Goal: Information Seeking & Learning: Check status

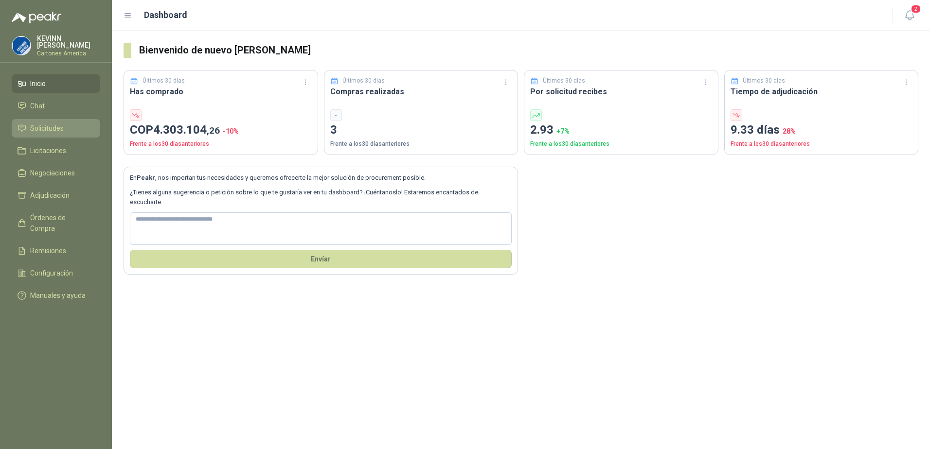
click at [52, 129] on span "Solicitudes" at bounding box center [47, 128] width 34 height 11
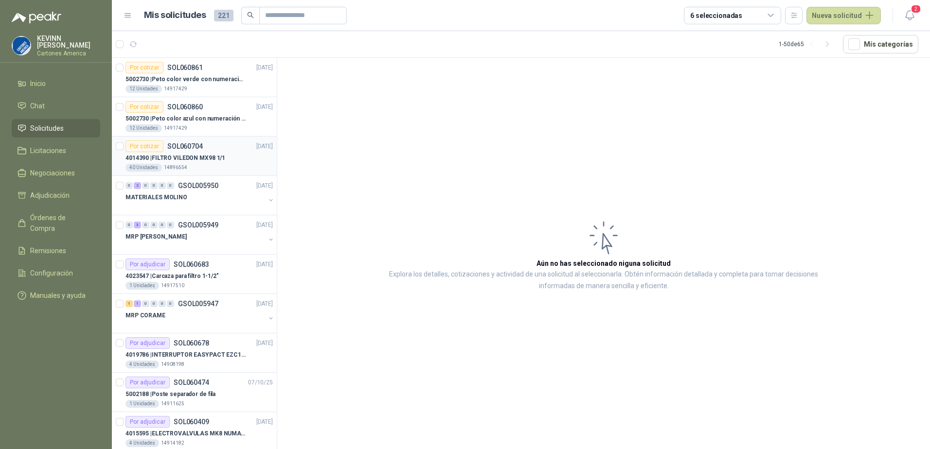
click at [255, 154] on div "4014390 | FILTRO VILEDON MX98 1/1" at bounding box center [198, 158] width 147 height 12
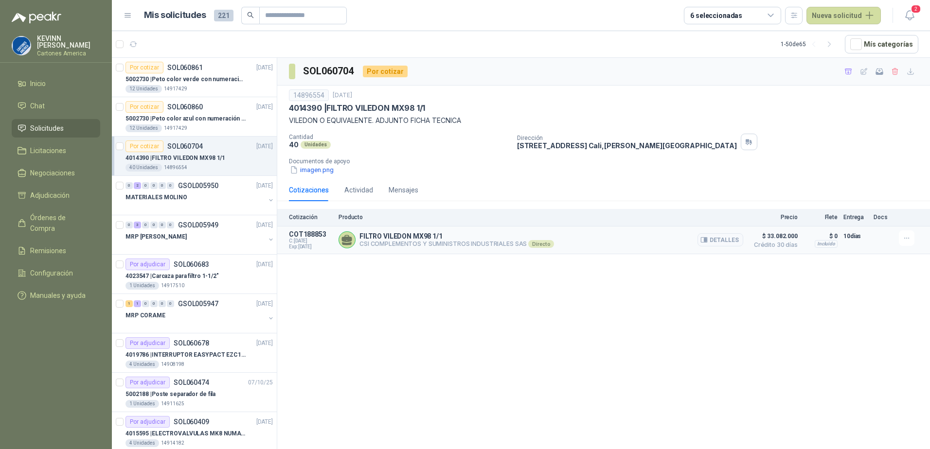
click at [507, 253] on article "COT188853 C: [DATE] Exp: [DATE] FILTRO VILEDON MX98 1/1 CSI COMPLEMENTOS Y SUMI…" at bounding box center [603, 241] width 653 height 28
click at [226, 157] on div "4014390 | FILTRO VILEDON MX98 1/1" at bounding box center [198, 158] width 147 height 12
click at [312, 169] on button "imagen.png" at bounding box center [312, 170] width 46 height 10
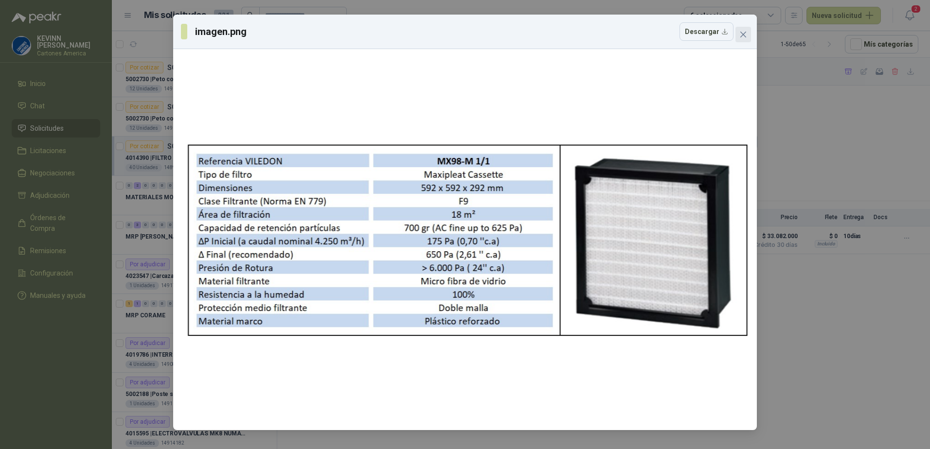
click at [745, 34] on icon "close" at bounding box center [743, 35] width 8 height 8
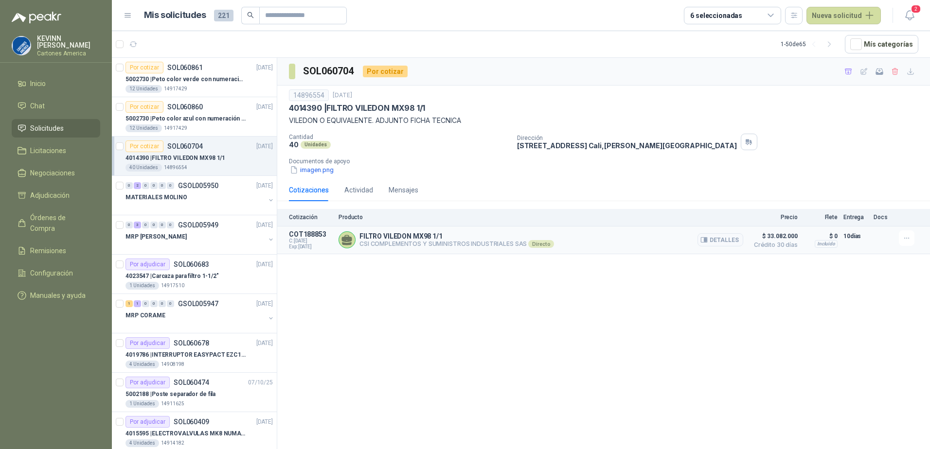
click at [530, 232] on p "FILTRO VILEDON MX98 1/1" at bounding box center [456, 236] width 195 height 8
click at [749, 241] on span "$ 33.082.000" at bounding box center [773, 237] width 49 height 12
click at [729, 241] on button "Detalles" at bounding box center [720, 239] width 46 height 13
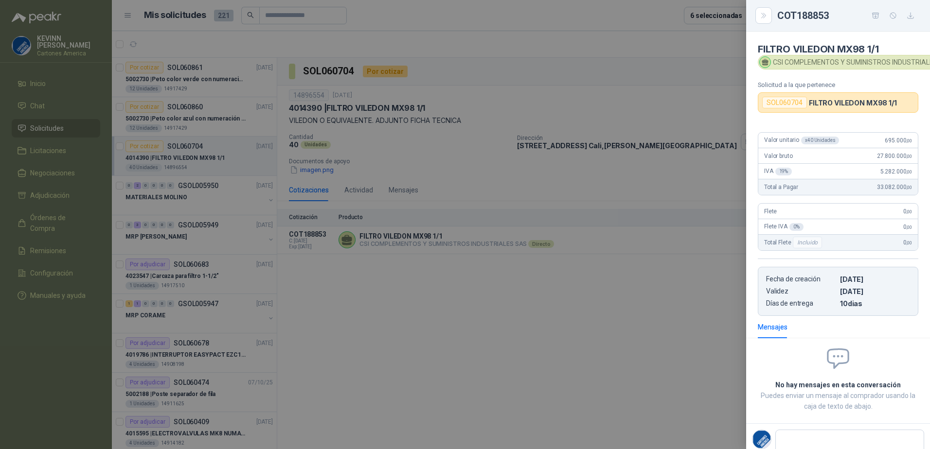
scroll to position [0, 0]
drag, startPoint x: 426, startPoint y: 231, endPoint x: 394, endPoint y: 202, distance: 43.4
click at [427, 231] on div at bounding box center [465, 224] width 930 height 449
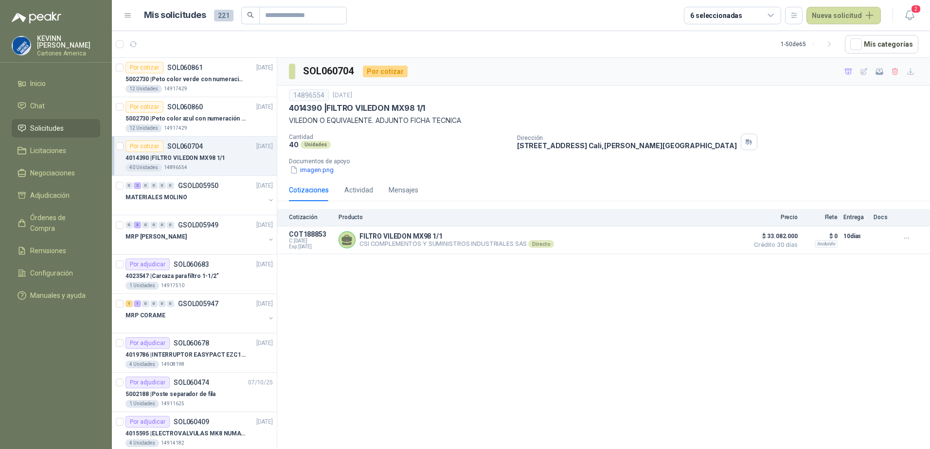
click at [312, 110] on p "4014390 | FILTRO VILEDON MX98 1/1" at bounding box center [357, 108] width 136 height 10
copy p "4014390"
click at [720, 241] on button "Detalles" at bounding box center [720, 239] width 46 height 13
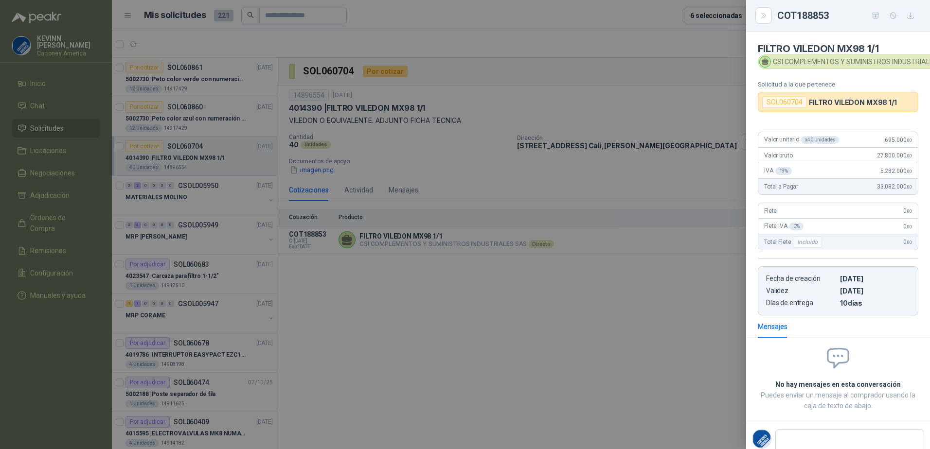
click at [651, 246] on div at bounding box center [465, 224] width 930 height 449
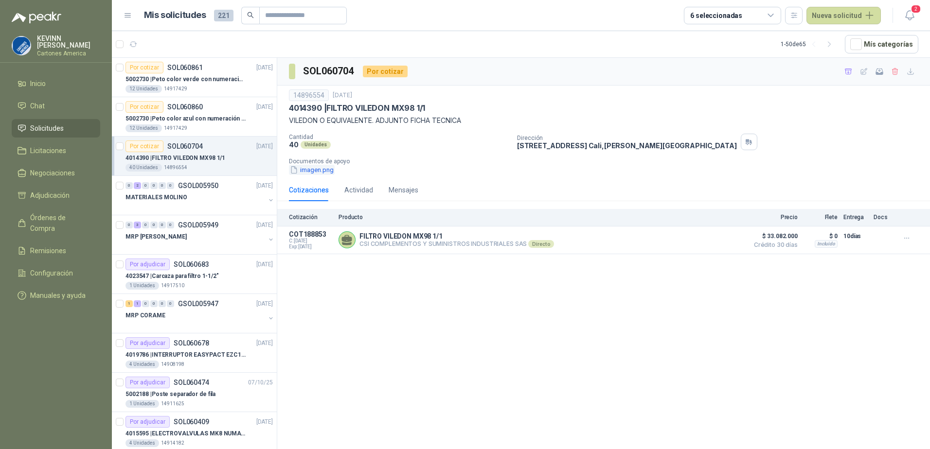
click at [302, 175] on button "imagen.png" at bounding box center [312, 170] width 46 height 10
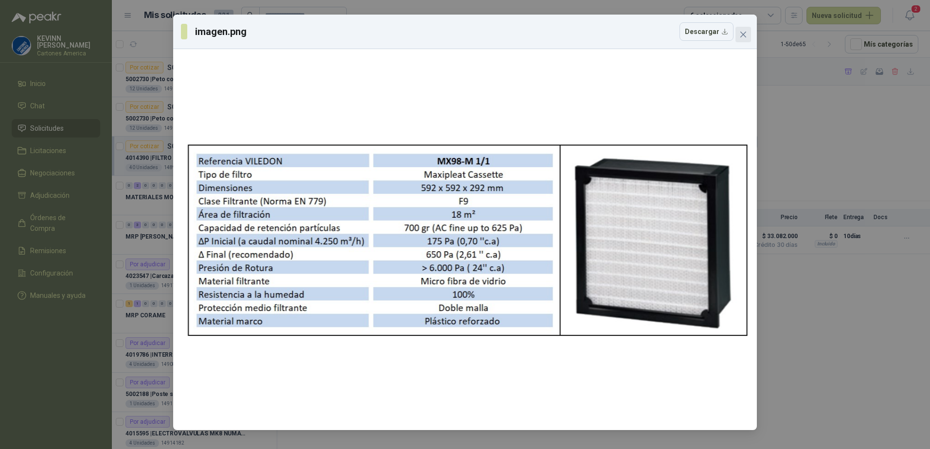
click at [743, 33] on icon "close" at bounding box center [743, 35] width 8 height 8
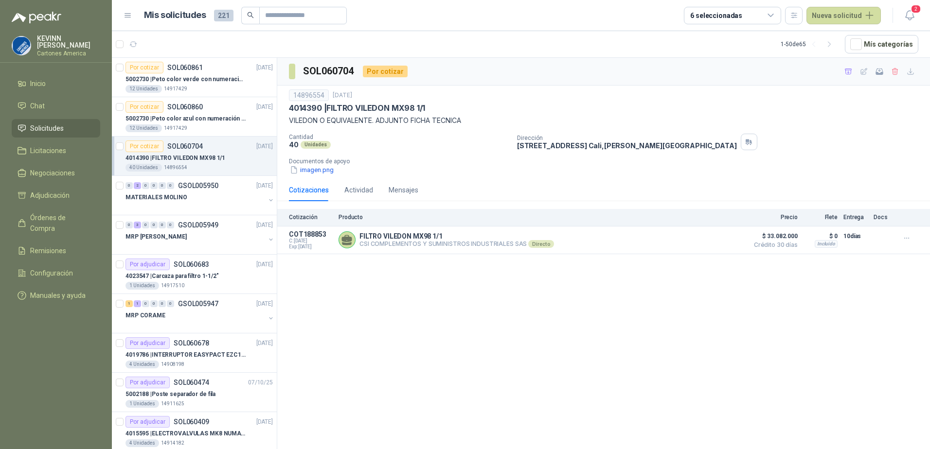
click at [515, 301] on div "SOL060704 Por cotizar 14896554 [DATE] 4014390 | FILTRO VILEDON MX98 1/1 VILEDON…" at bounding box center [603, 255] width 653 height 395
click at [205, 112] on div "Por cotizar SOL060860 [DATE]" at bounding box center [198, 107] width 147 height 12
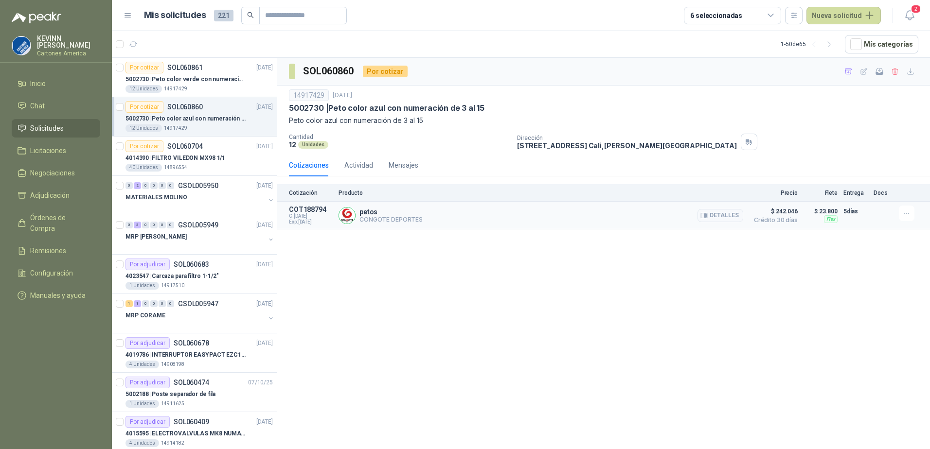
click at [396, 210] on p "petos" at bounding box center [390, 212] width 63 height 8
click at [372, 220] on p "CONGOTE DEPORTES" at bounding box center [390, 219] width 63 height 7
click at [214, 86] on div "12 Unidades 14917429" at bounding box center [198, 89] width 147 height 8
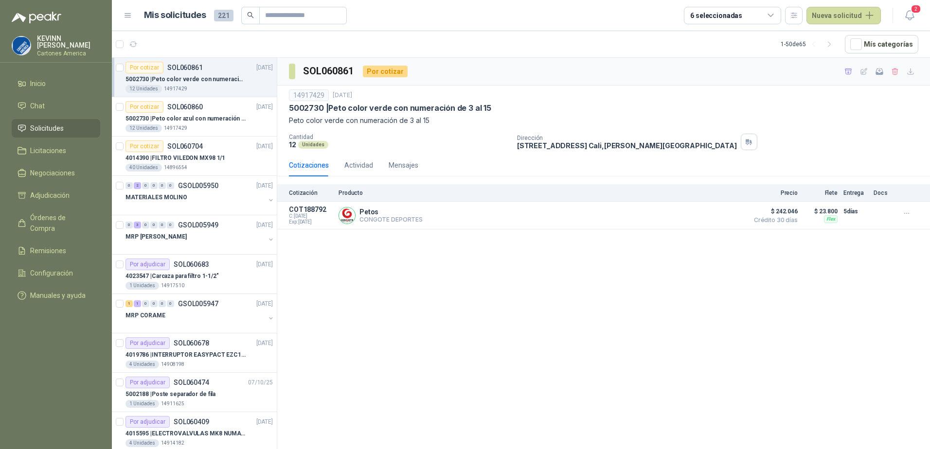
click at [192, 86] on div "12 Unidades 14917429" at bounding box center [198, 89] width 147 height 8
click at [207, 119] on p "5002730 | Peto color azul con numeración de 3 al 15" at bounding box center [185, 118] width 121 height 9
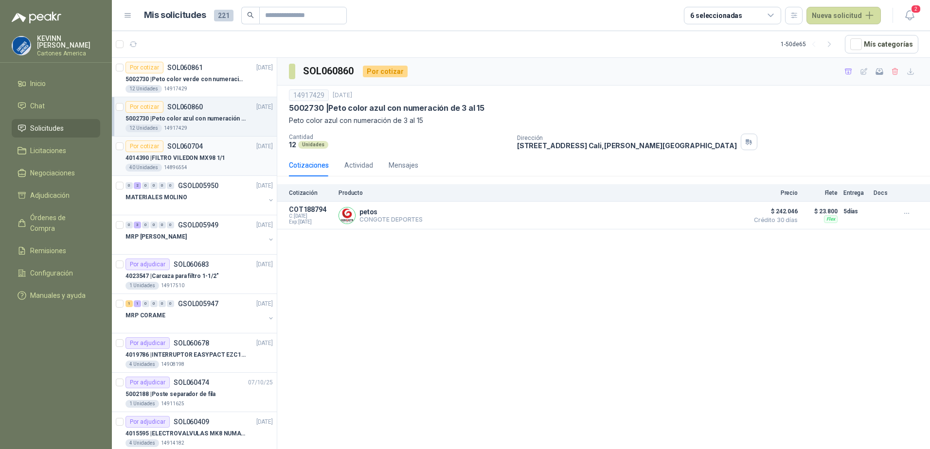
click at [208, 160] on p "4014390 | FILTRO VILEDON MX98 1/1" at bounding box center [175, 158] width 100 height 9
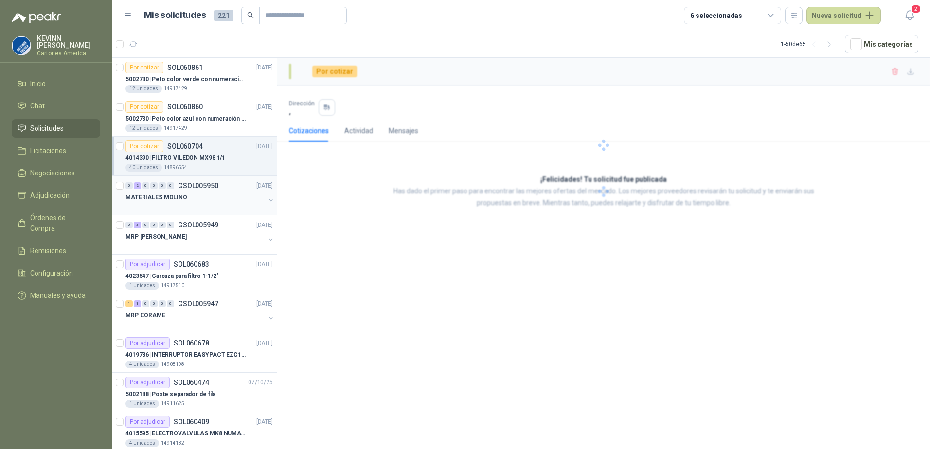
click at [195, 192] on div "MATERIALES MOLINO" at bounding box center [195, 198] width 140 height 12
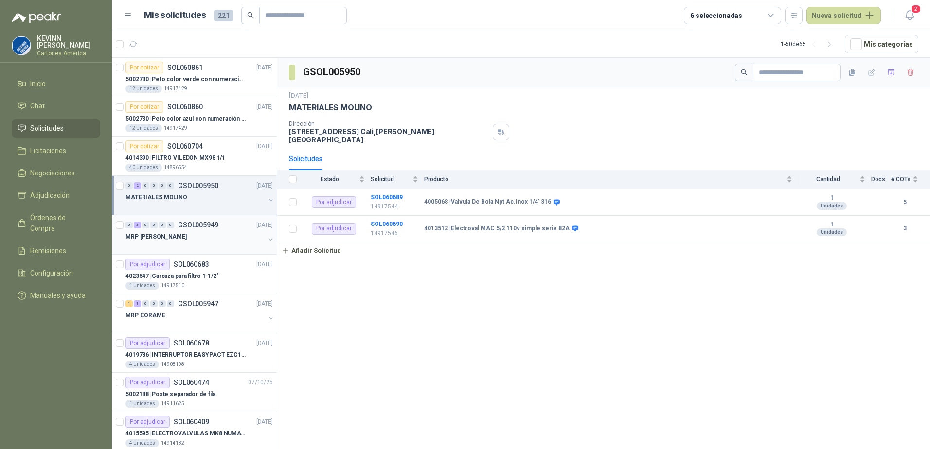
click at [267, 236] on button "button" at bounding box center [271, 240] width 8 height 8
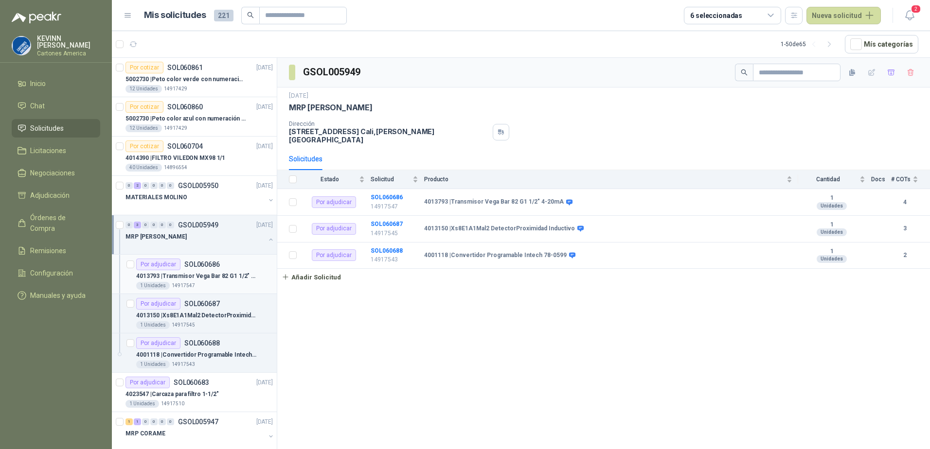
click at [184, 270] on div "Por adjudicar SOL060686" at bounding box center [178, 265] width 84 height 12
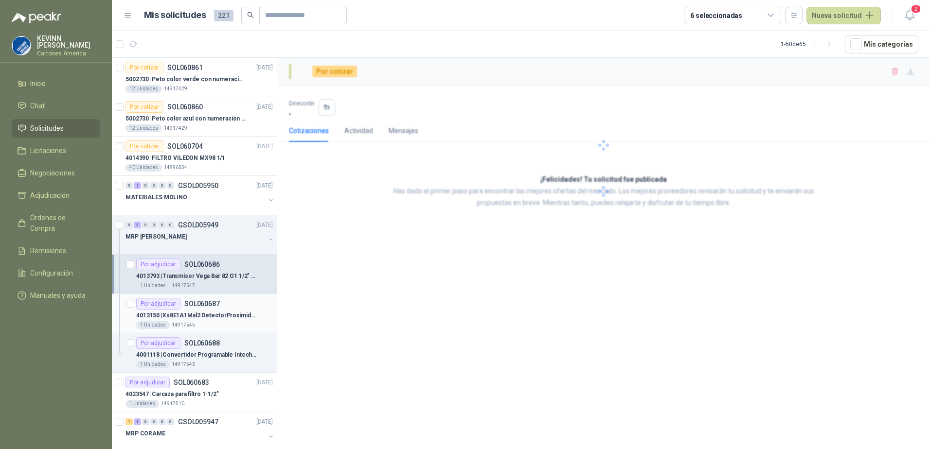
click at [201, 308] on div "Por adjudicar SOL060687" at bounding box center [178, 304] width 84 height 12
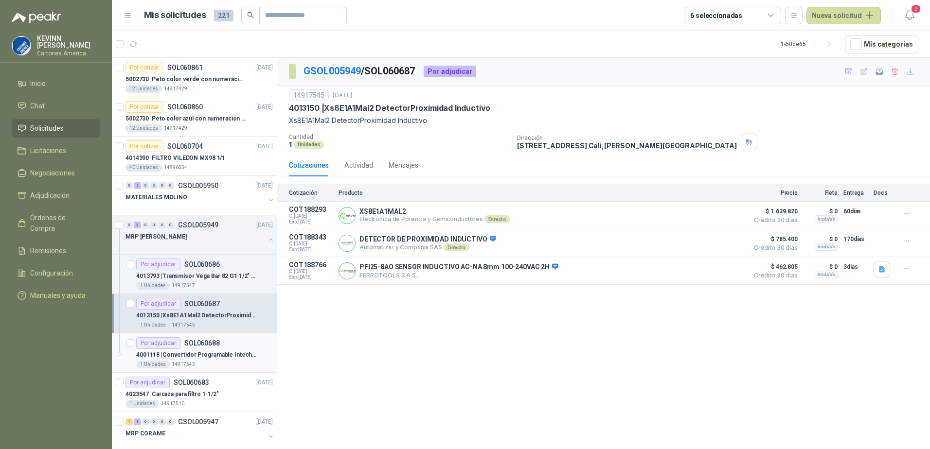
click at [201, 334] on article "Por adjudicar SOL060688 4001118 | Convertidor Programable Intech 78-0599 1 Uni…" at bounding box center [194, 353] width 165 height 39
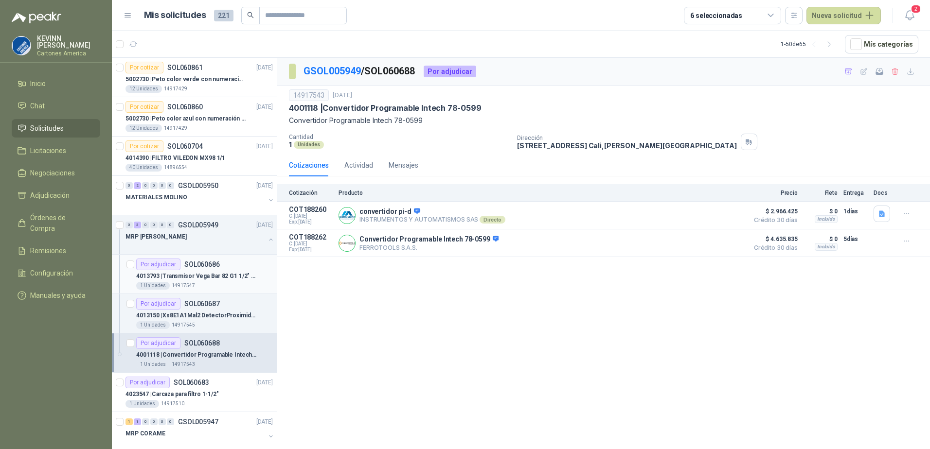
click at [201, 281] on p "4013793 | Transmisor Vega Bar 82 G1 1/2" 4-20mA" at bounding box center [196, 276] width 121 height 9
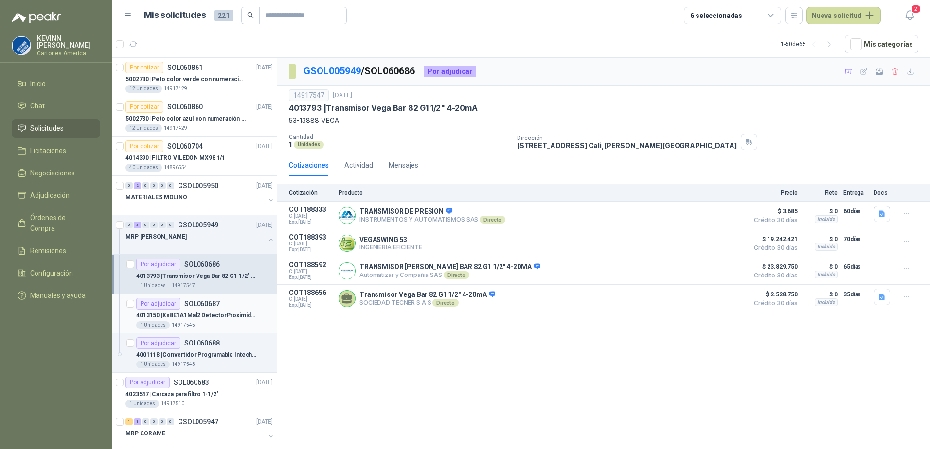
click at [208, 305] on p "SOL060687" at bounding box center [201, 304] width 35 height 7
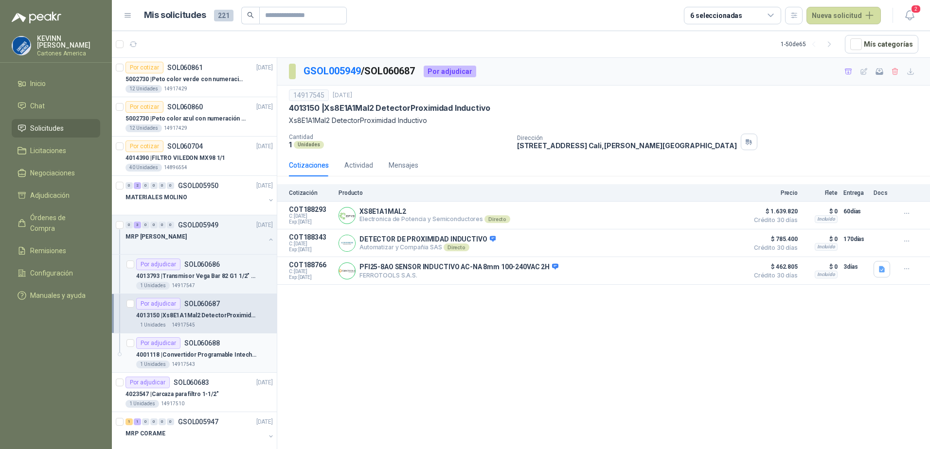
click at [209, 346] on p "SOL060688" at bounding box center [201, 343] width 35 height 7
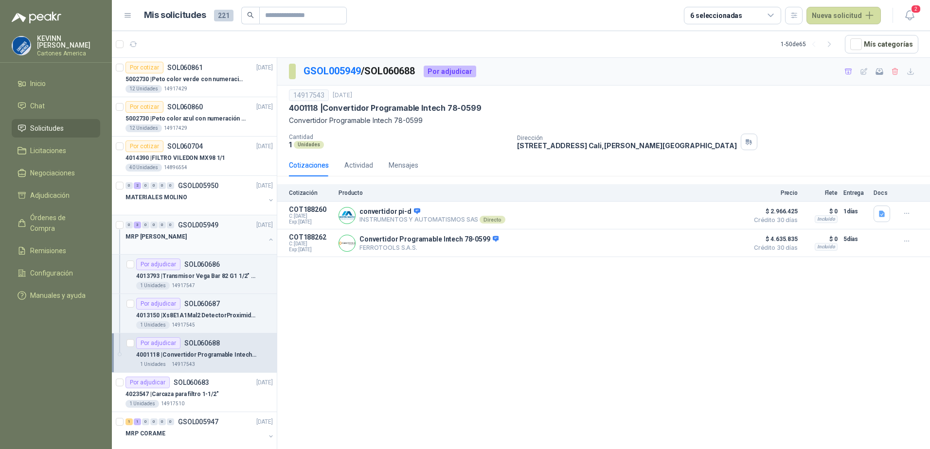
click at [267, 240] on button "button" at bounding box center [271, 240] width 8 height 8
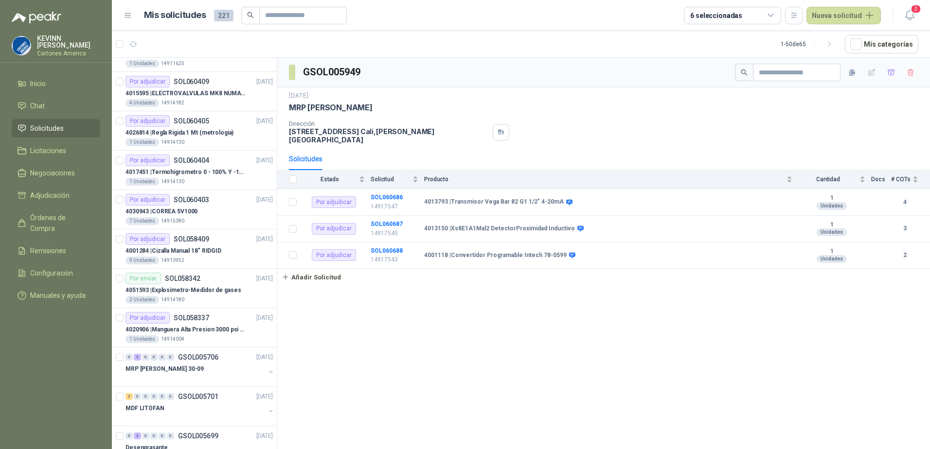
scroll to position [389, 0]
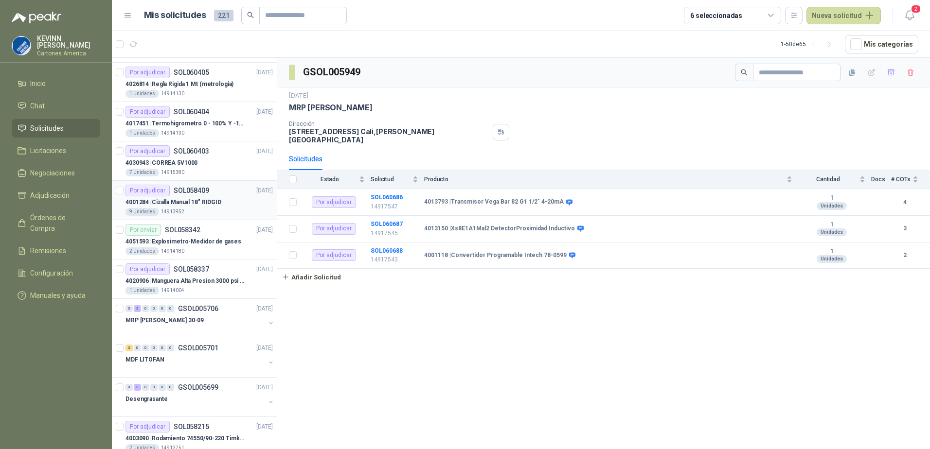
click at [228, 204] on div "4001284 | Cizalla Manual 18" RIDGID" at bounding box center [198, 202] width 147 height 12
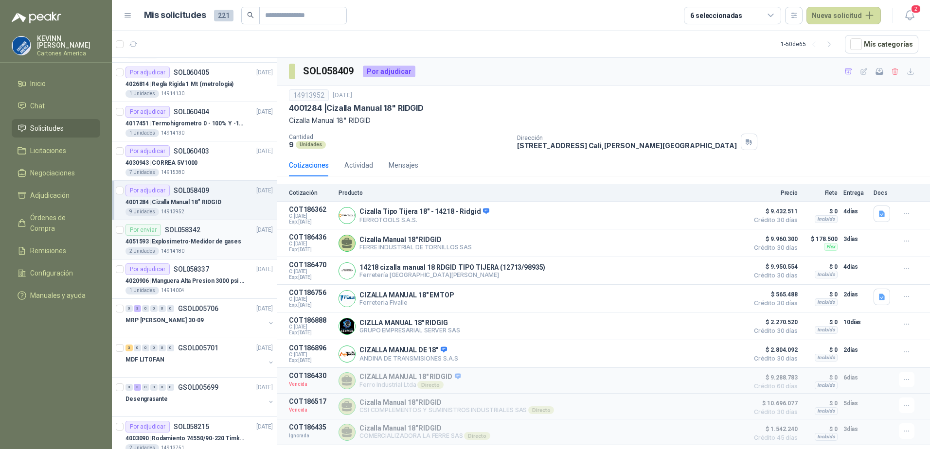
click at [203, 246] on p "4051593 | Explosimetro-Medidor de gases" at bounding box center [182, 241] width 115 height 9
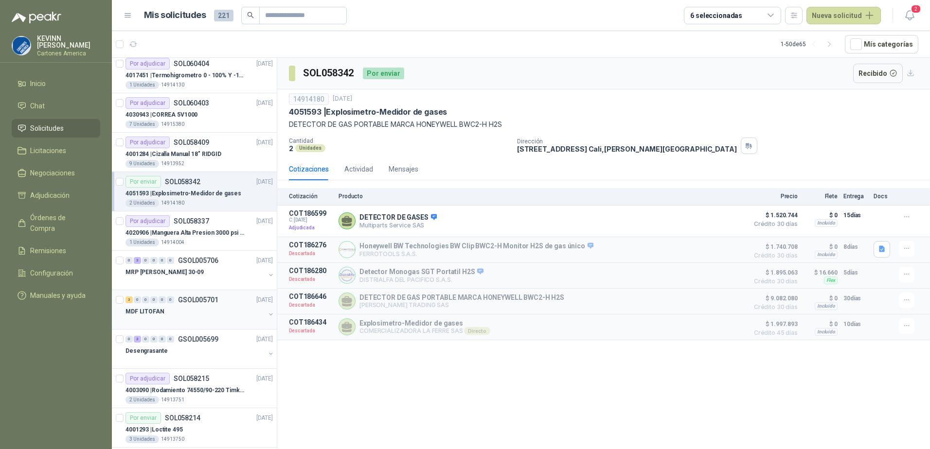
scroll to position [438, 0]
click at [214, 302] on p "GSOL005701" at bounding box center [198, 299] width 40 height 7
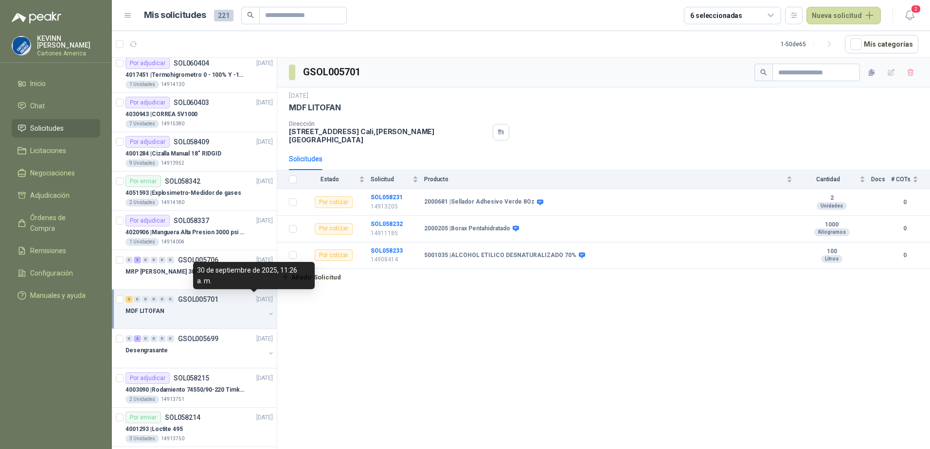
click at [267, 313] on button "button" at bounding box center [271, 314] width 8 height 8
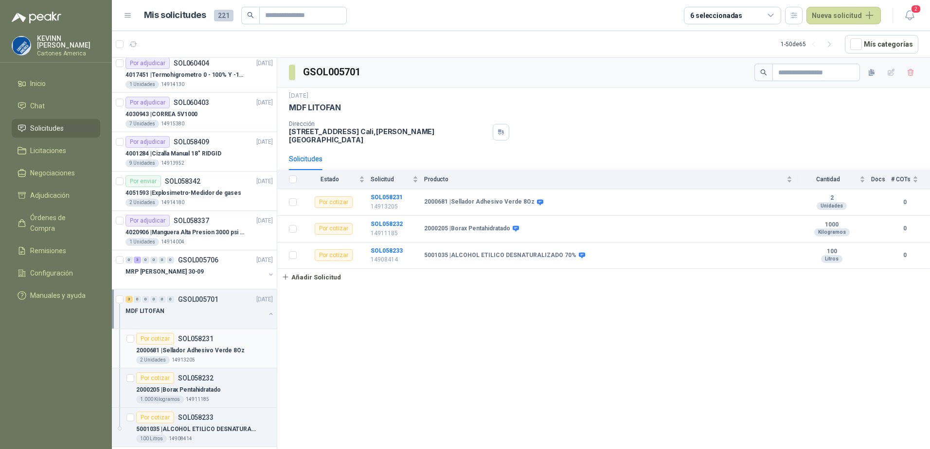
click at [219, 348] on p "2000681 | Sellador Adhesivo Verde 8Oz" at bounding box center [190, 350] width 108 height 9
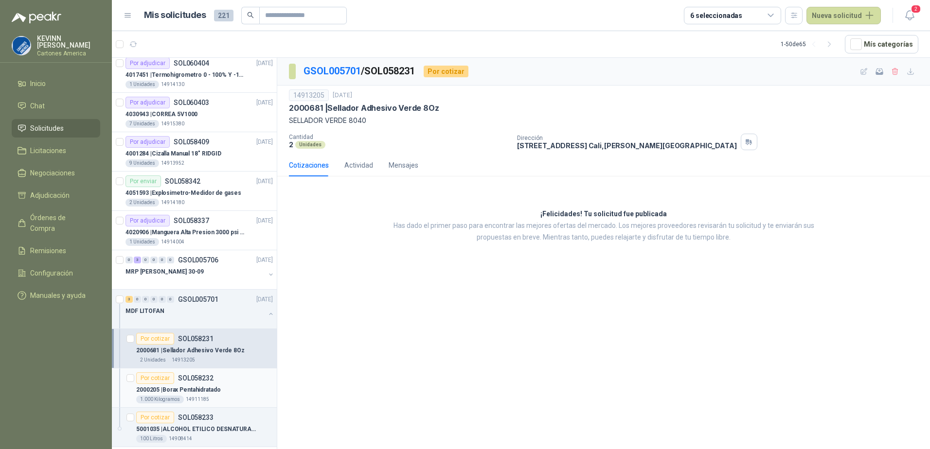
click at [222, 381] on div "Por cotizar SOL058232" at bounding box center [204, 379] width 137 height 12
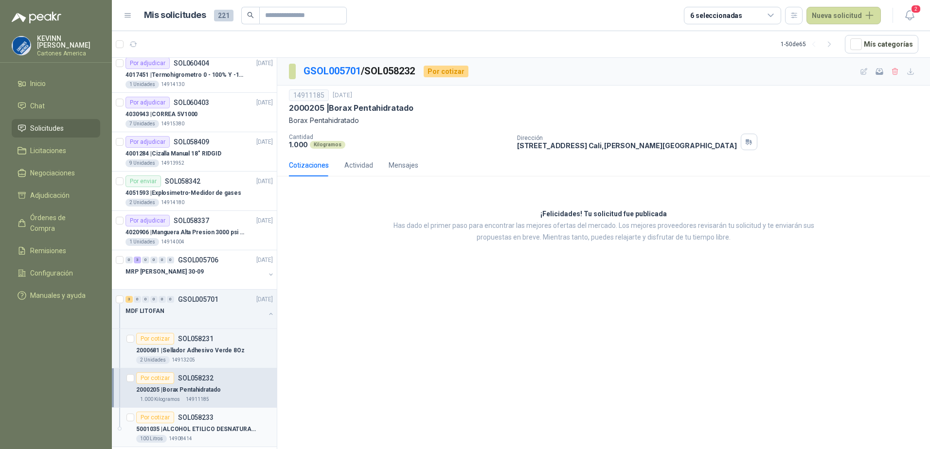
click at [208, 421] on p "SOL058233" at bounding box center [195, 417] width 35 height 7
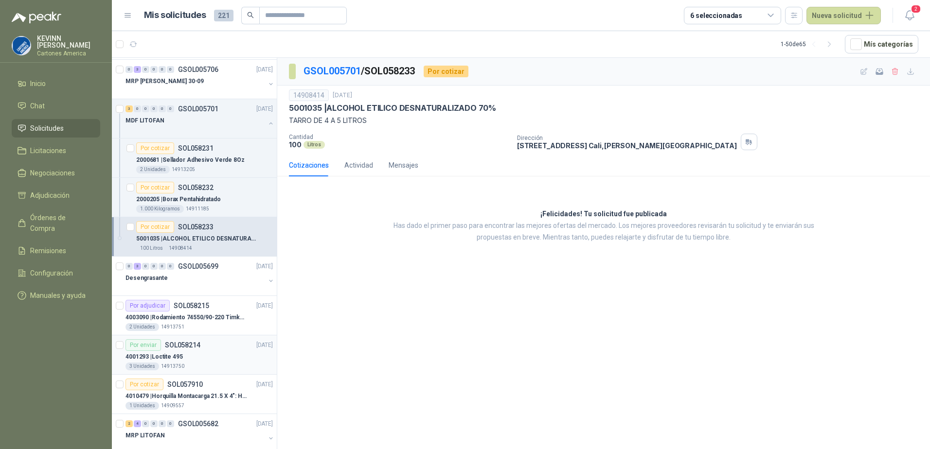
scroll to position [632, 0]
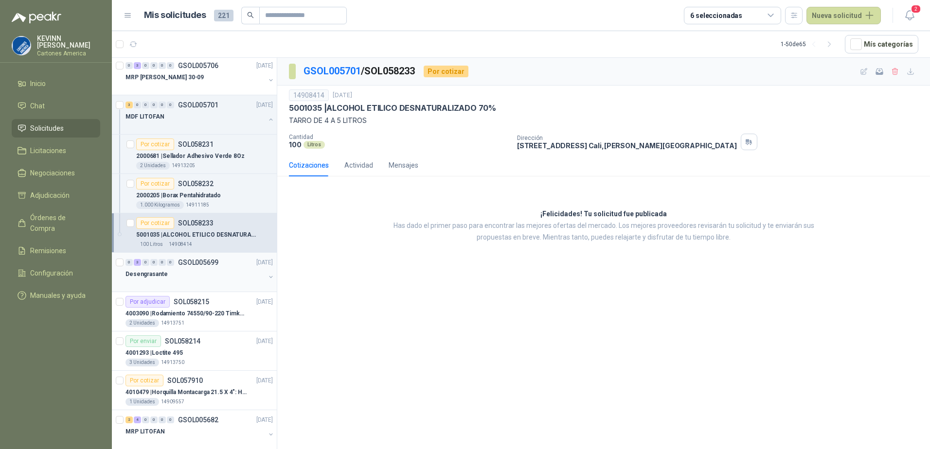
click at [238, 274] on div "Desengrasante" at bounding box center [195, 274] width 140 height 12
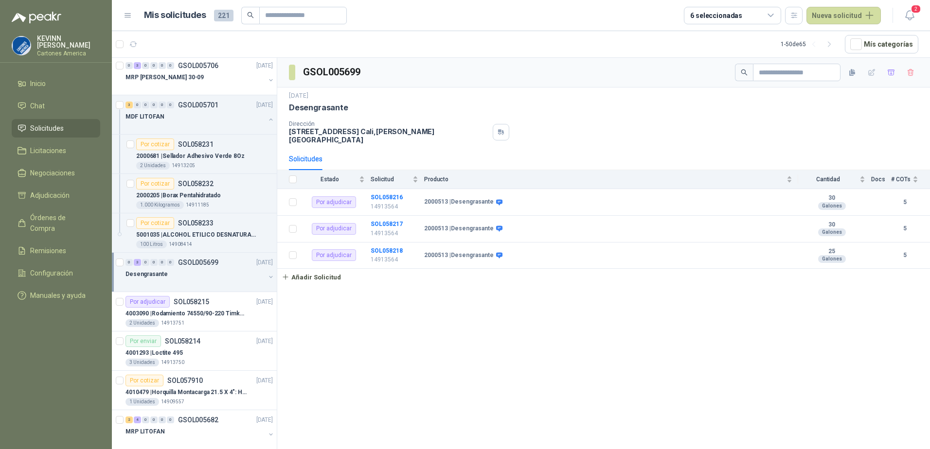
click at [267, 277] on button "button" at bounding box center [271, 277] width 8 height 8
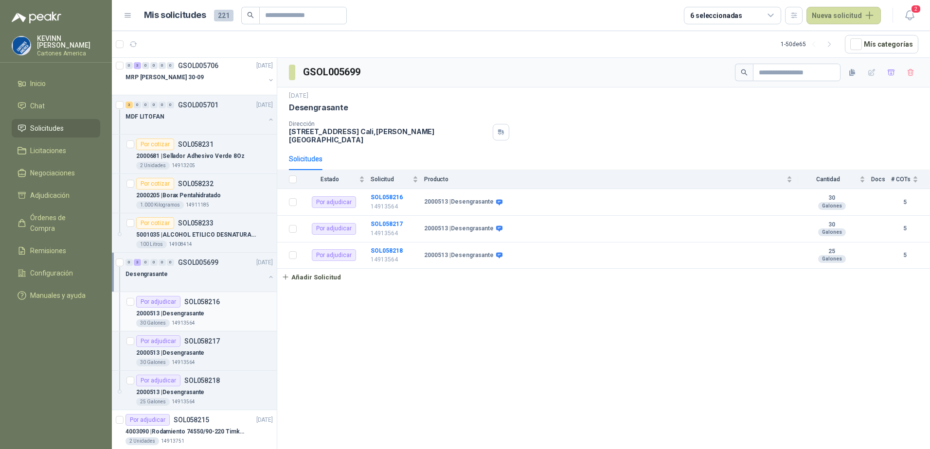
click at [215, 321] on div "30 Galones 14913564" at bounding box center [204, 323] width 137 height 8
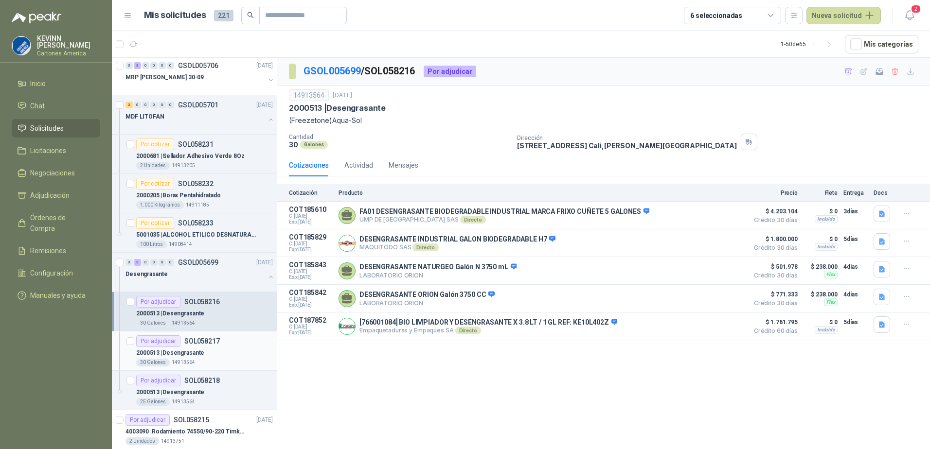
click at [213, 355] on div "2000513 | Desengrasante" at bounding box center [204, 353] width 137 height 12
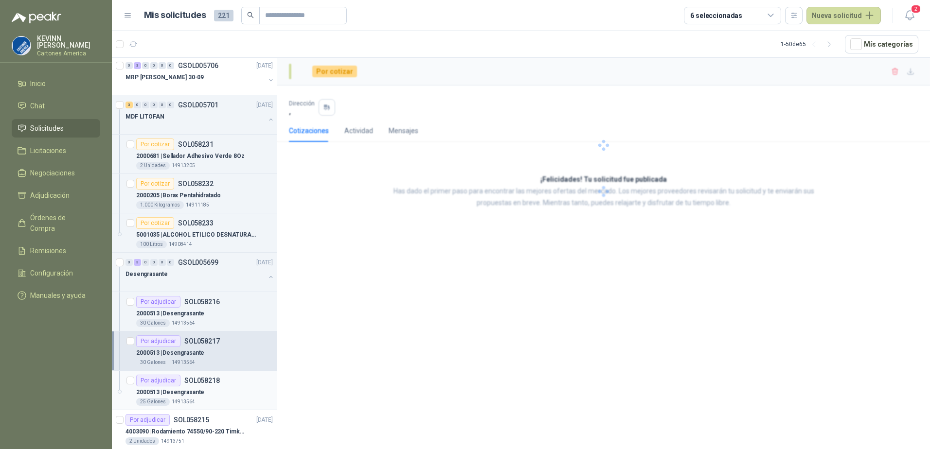
click at [213, 386] on div "Por adjudicar SOL058218" at bounding box center [178, 381] width 84 height 12
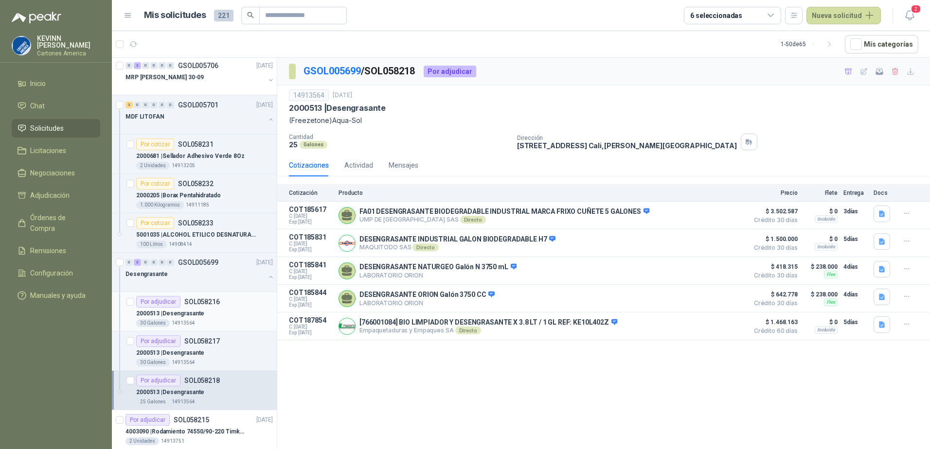
click at [226, 308] on div "2000513 | Desengrasante" at bounding box center [204, 314] width 137 height 12
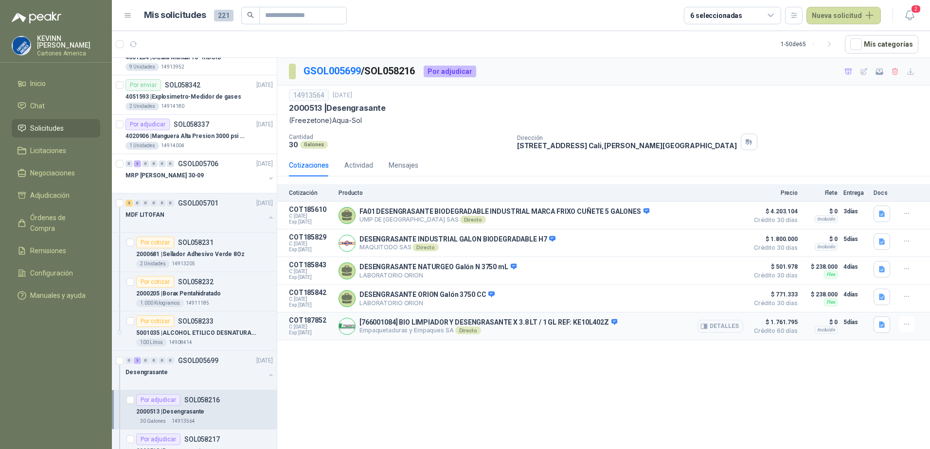
scroll to position [535, 0]
click at [220, 211] on div "MDF LITOFAN" at bounding box center [195, 214] width 140 height 12
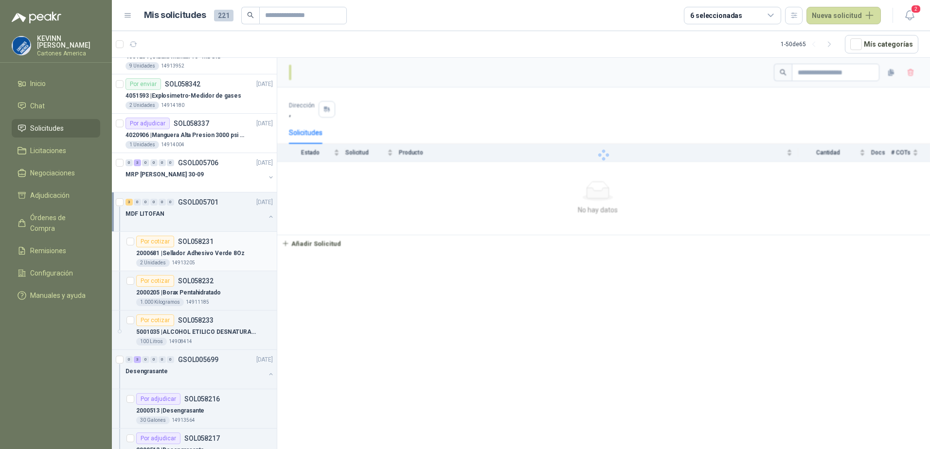
click at [211, 248] on div "2000681 | Sellador Adhesivo Verde 8Oz" at bounding box center [204, 254] width 137 height 12
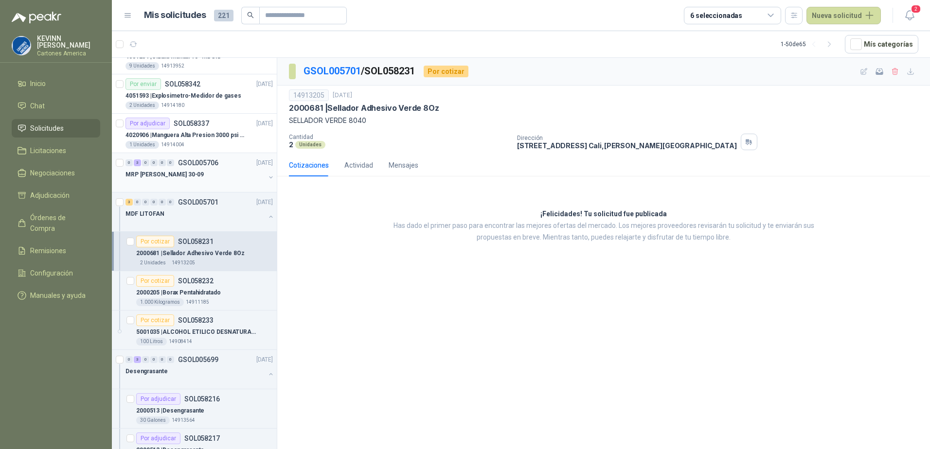
click at [258, 175] on div "MRP [PERSON_NAME] 30-09" at bounding box center [199, 178] width 149 height 19
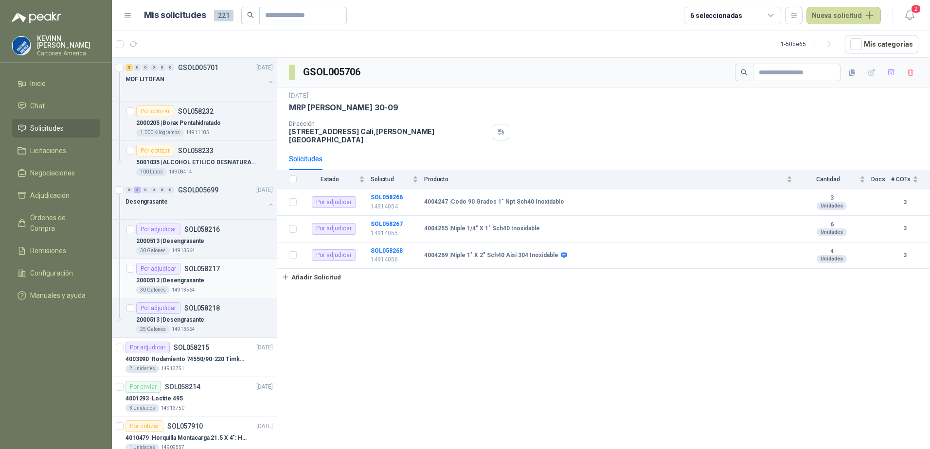
scroll to position [729, 0]
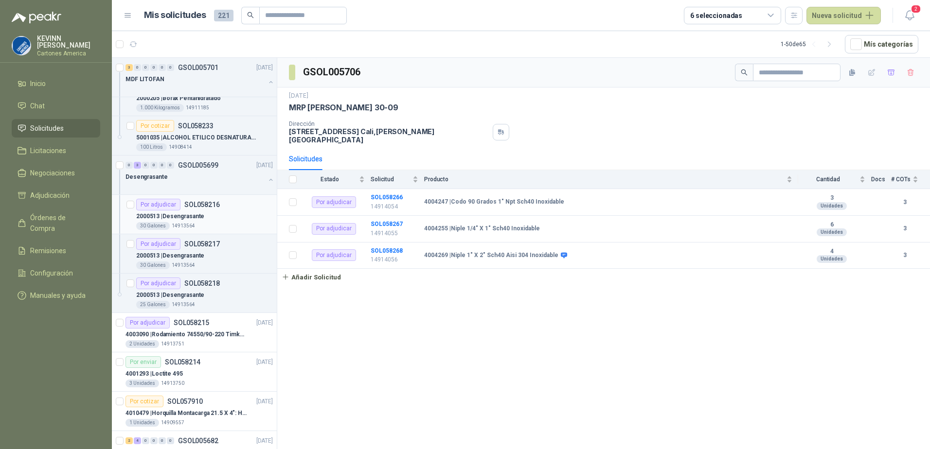
click at [210, 220] on div "2000513 | Desengrasante" at bounding box center [204, 217] width 137 height 12
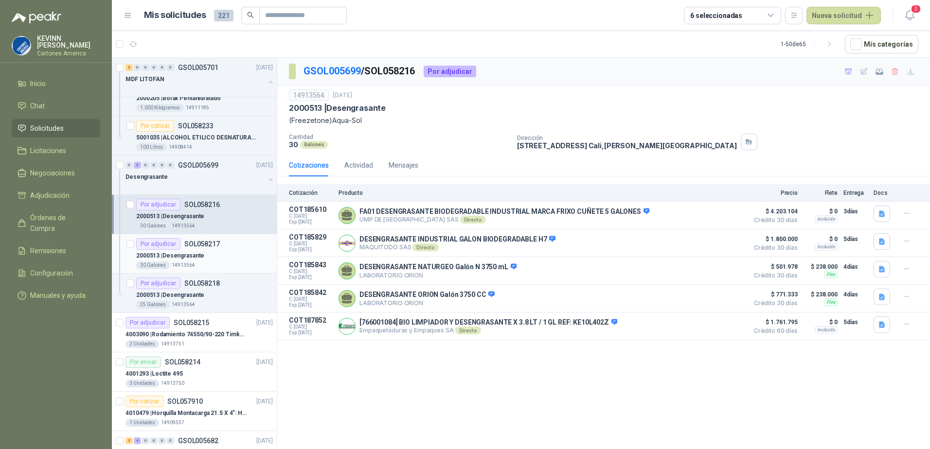
click at [219, 254] on div "2000513 | Desengrasante" at bounding box center [204, 256] width 137 height 12
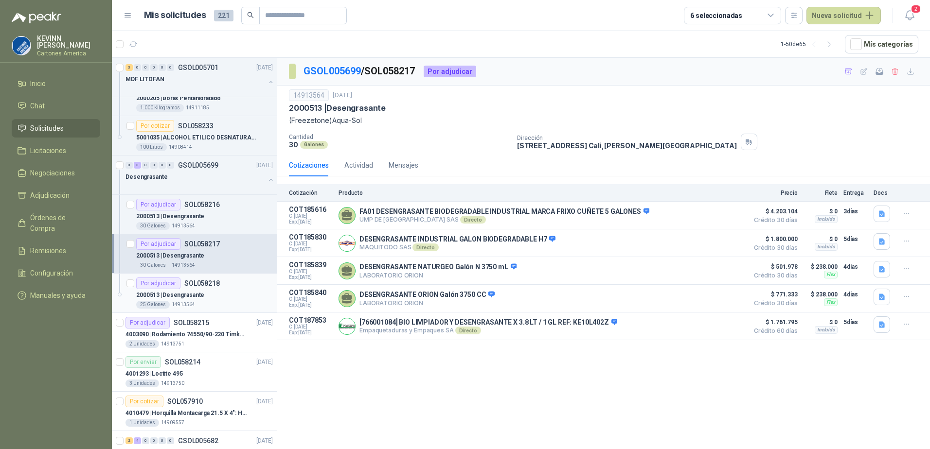
click at [217, 301] on div "25 Galones 14913564" at bounding box center [204, 305] width 137 height 8
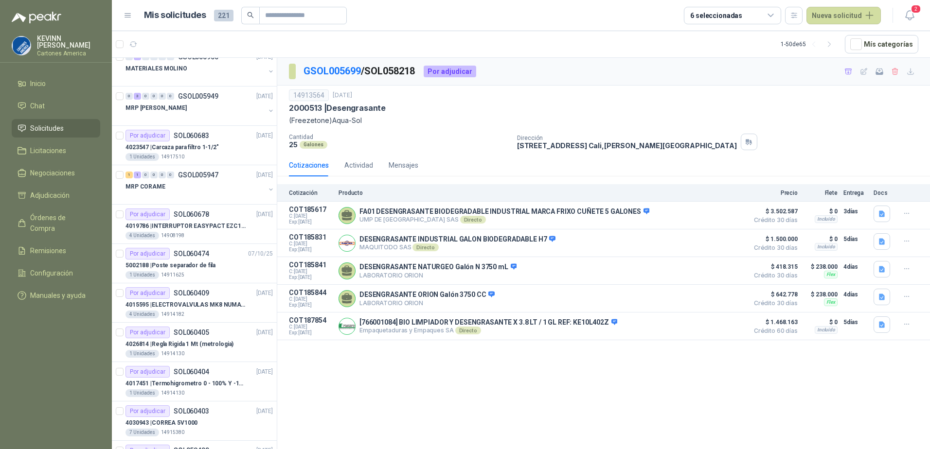
scroll to position [49, 0]
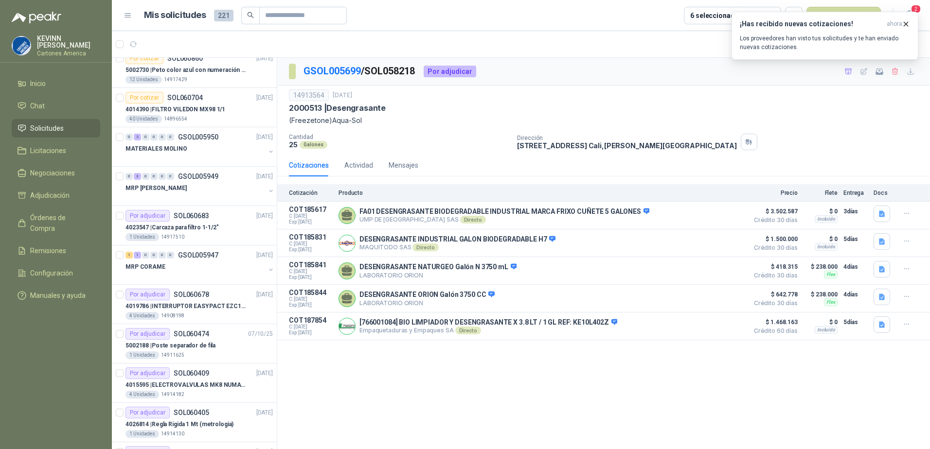
click at [53, 124] on span "Solicitudes" at bounding box center [47, 128] width 34 height 11
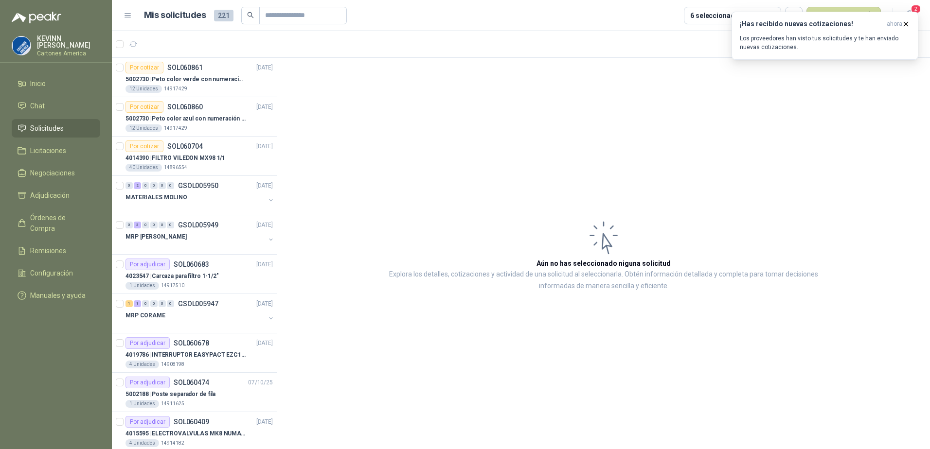
click at [63, 128] on span "Solicitudes" at bounding box center [47, 128] width 34 height 11
click at [202, 85] on div "12 Unidades 14917429" at bounding box center [198, 89] width 147 height 8
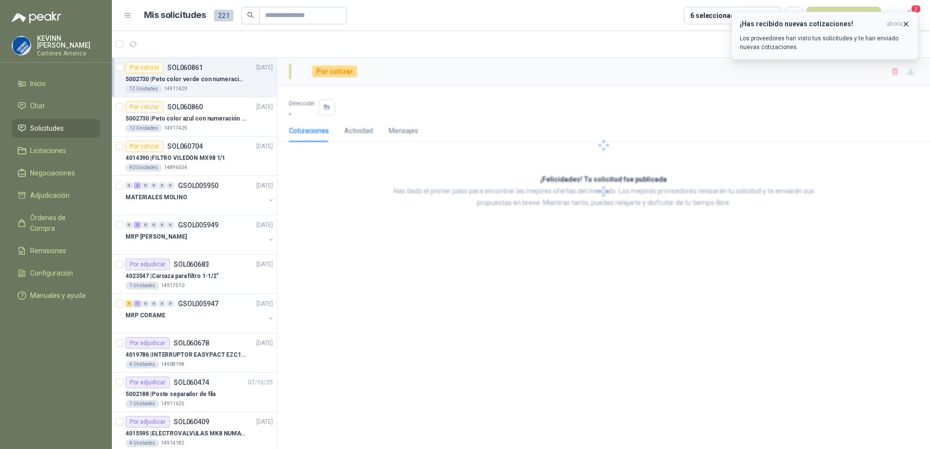
click at [802, 41] on p "Los proveedores han visto tus solicitudes y te han enviado nuevas cotizaciones." at bounding box center [825, 43] width 170 height 18
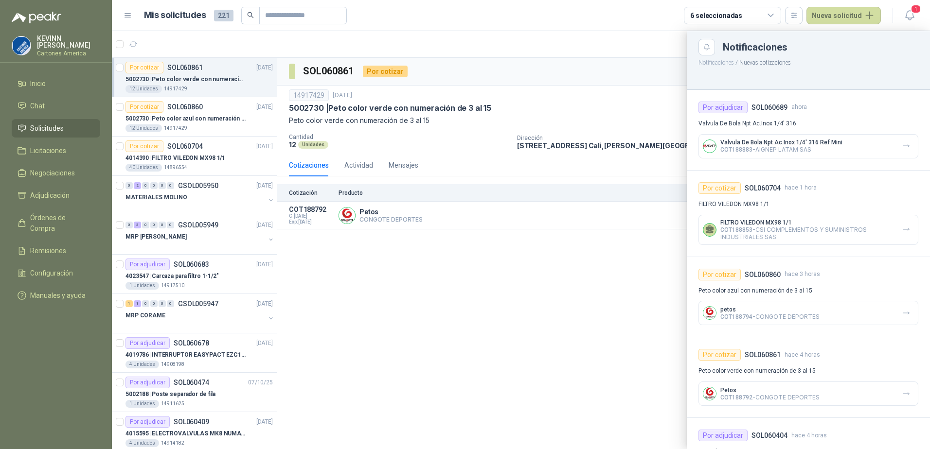
click at [802, 145] on p "Valvula De Bola Npt Ac.Inox 1/4' 316 Ref Mini" at bounding box center [781, 142] width 122 height 7
click at [62, 123] on span "Solicitudes" at bounding box center [47, 128] width 34 height 11
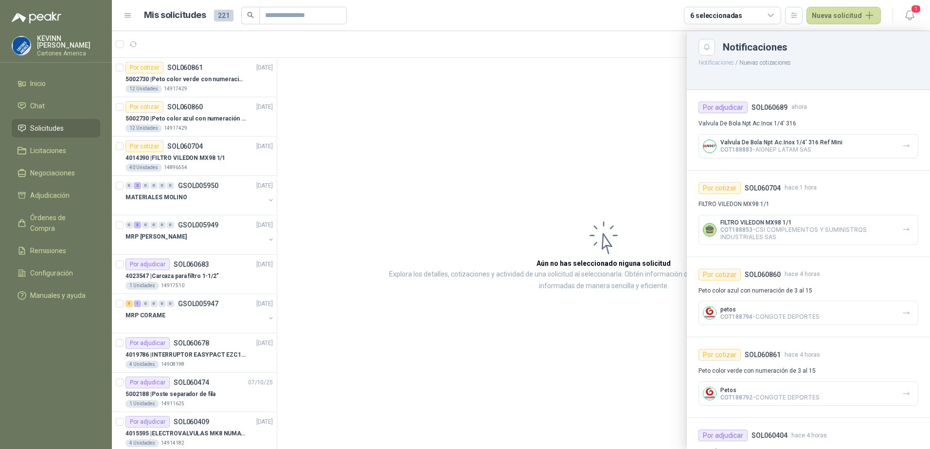
click at [605, 128] on div at bounding box center [521, 240] width 818 height 418
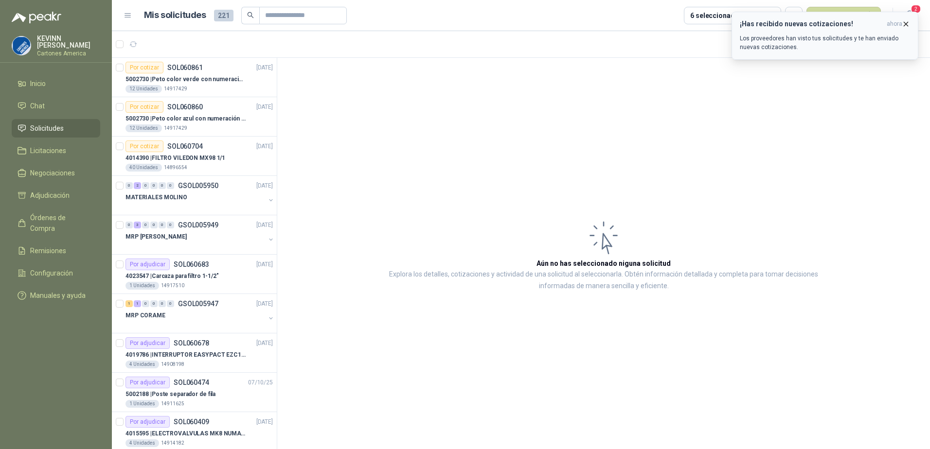
click at [913, 13] on button "¡Has recibido nuevas cotizaciones! ahora Los proveedores han visto tus solicitu…" at bounding box center [824, 36] width 187 height 48
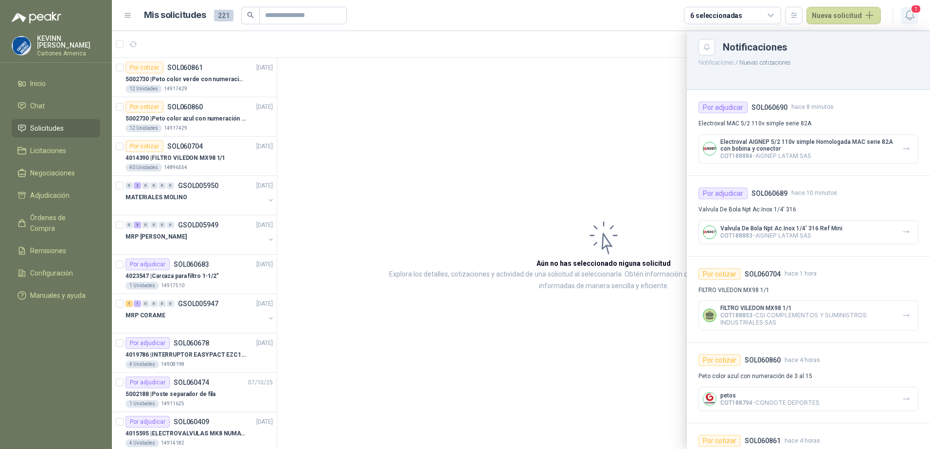
click at [913, 14] on span "1" at bounding box center [915, 8] width 11 height 9
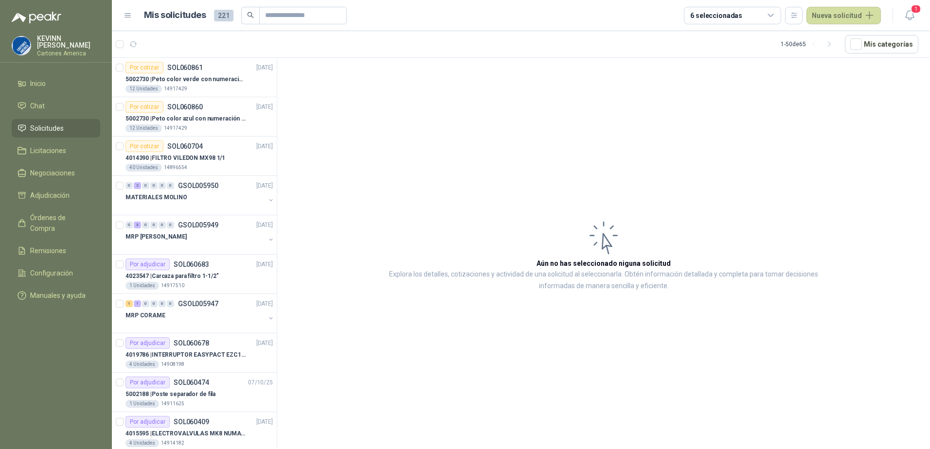
click at [414, 175] on article "Aún no has seleccionado niguna solicitud Explora los detalles, cotizaciones y a…" at bounding box center [603, 255] width 653 height 395
click at [216, 157] on p "4014390 | FILTRO VILEDON MX98 1/1" at bounding box center [175, 158] width 100 height 9
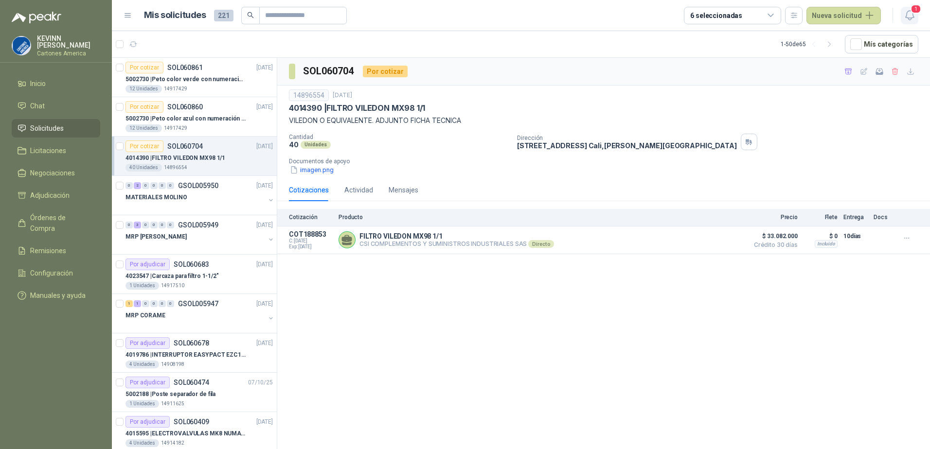
click at [917, 17] on button "1" at bounding box center [910, 16] width 18 height 18
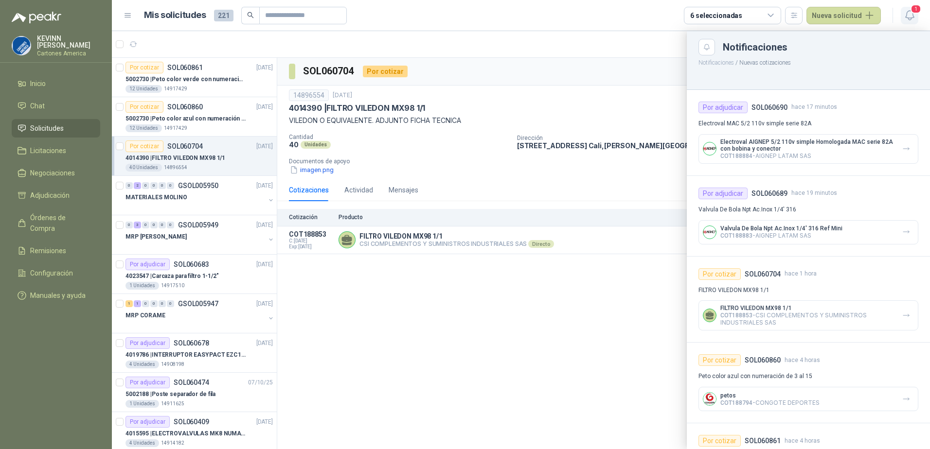
click at [913, 10] on span "1" at bounding box center [915, 8] width 11 height 9
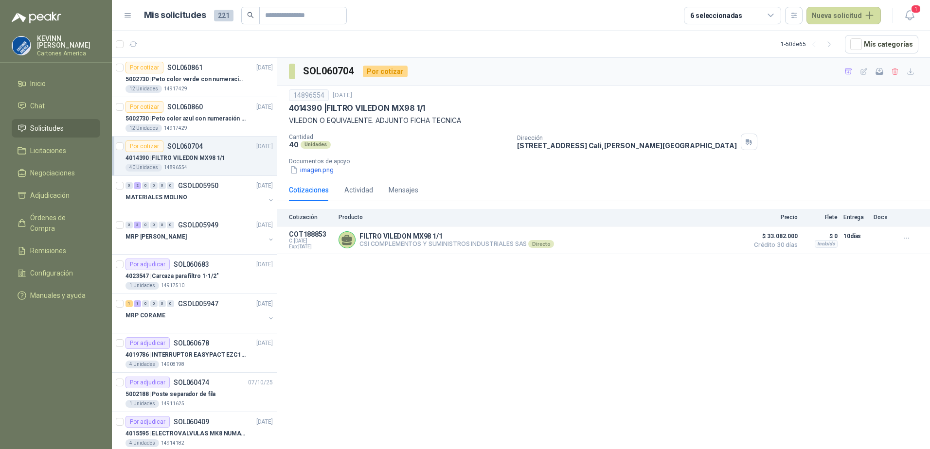
click at [786, 103] on div "4014390 | FILTRO VILEDON MX98 1/1" at bounding box center [603, 108] width 629 height 10
